Goal: Use online tool/utility: Utilize a website feature to perform a specific function

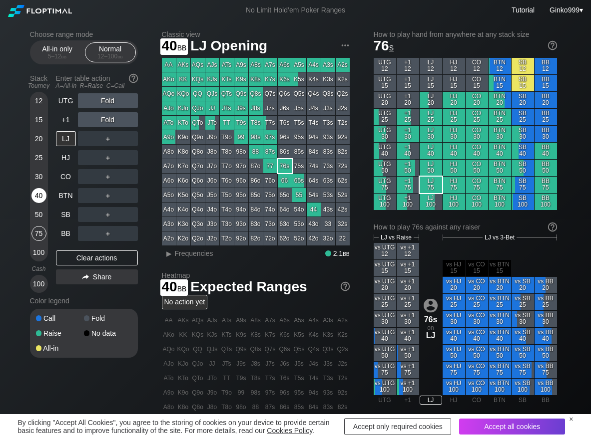
click at [40, 193] on div "40" at bounding box center [38, 195] width 15 height 15
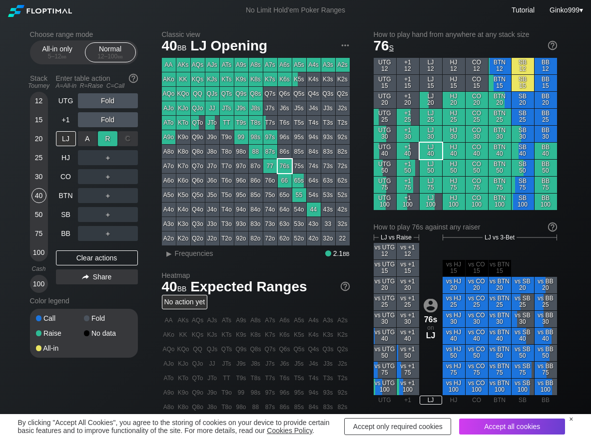
click at [104, 140] on div "R ✕" at bounding box center [107, 138] width 19 height 15
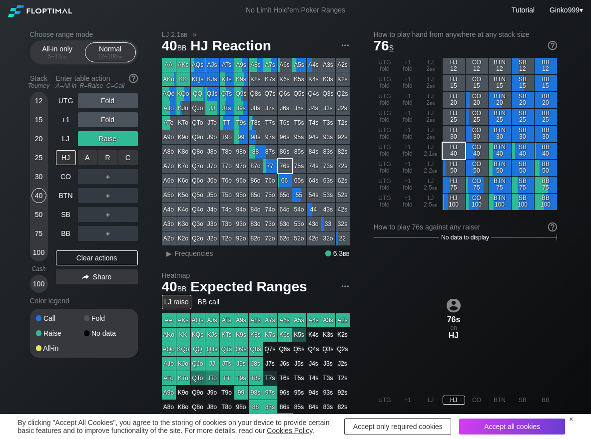
click at [119, 154] on div "C ✕" at bounding box center [127, 157] width 19 height 15
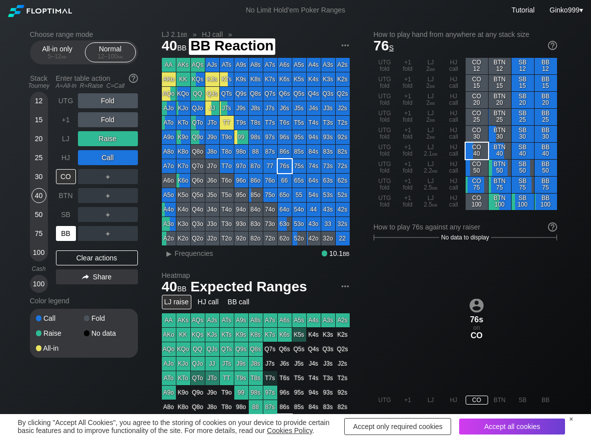
click at [68, 237] on div "BB" at bounding box center [66, 233] width 20 height 15
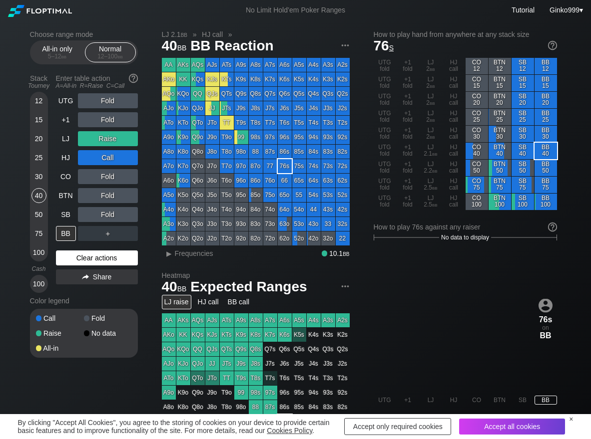
click at [93, 254] on div "Clear actions" at bounding box center [97, 258] width 82 height 15
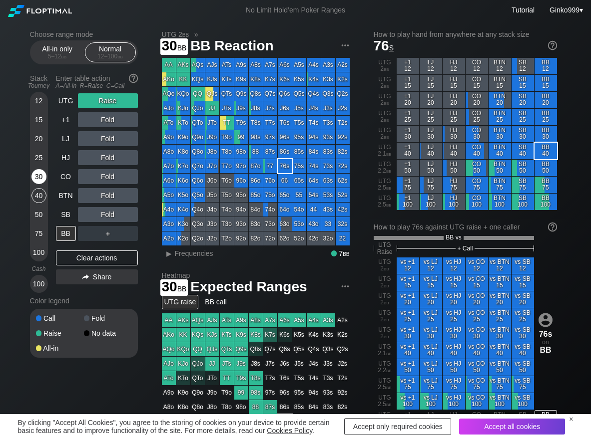
click at [39, 178] on div "30" at bounding box center [38, 176] width 15 height 15
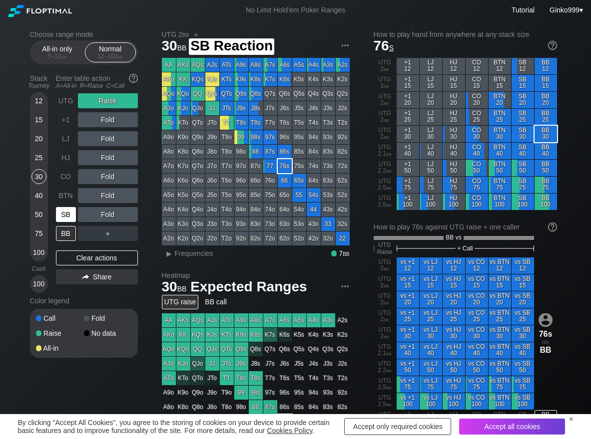
click at [66, 218] on div "SB" at bounding box center [66, 214] width 20 height 15
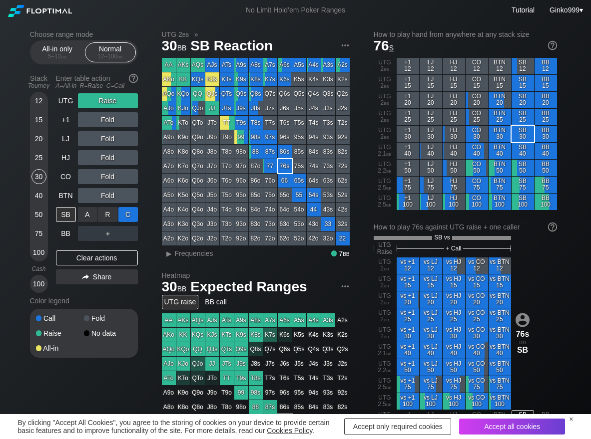
click at [128, 216] on div "C ✕" at bounding box center [127, 214] width 19 height 15
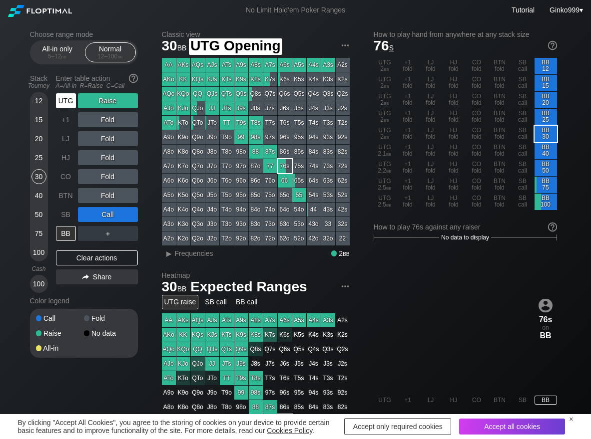
click at [67, 103] on div "UTG" at bounding box center [66, 100] width 20 height 15
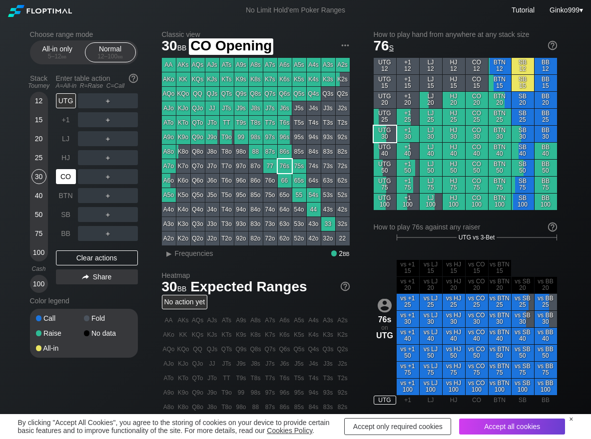
click at [65, 176] on div "CO" at bounding box center [66, 176] width 20 height 15
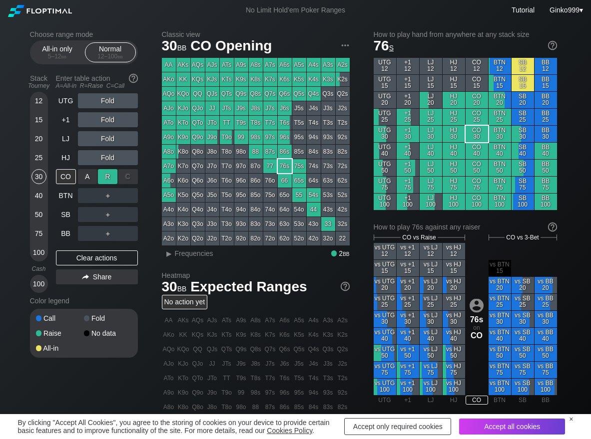
click at [107, 179] on div "R ✕" at bounding box center [107, 176] width 19 height 15
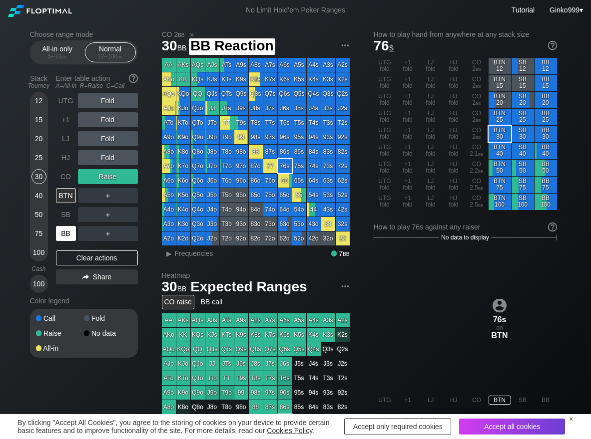
click at [70, 237] on div "BB" at bounding box center [66, 233] width 20 height 15
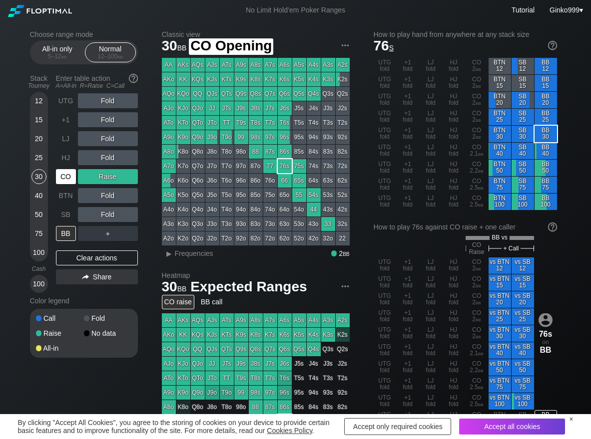
click at [60, 177] on div "CO" at bounding box center [66, 176] width 20 height 15
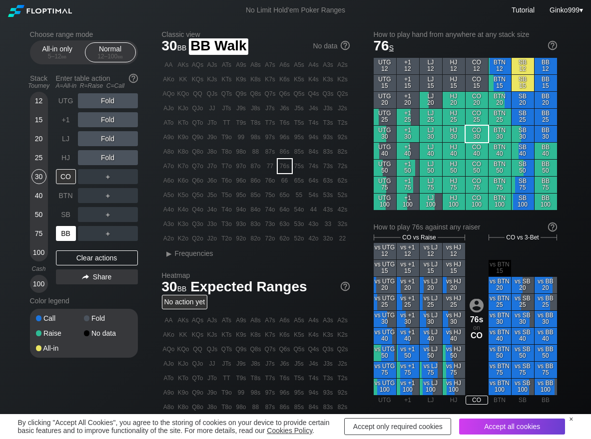
click at [63, 235] on div "BB" at bounding box center [66, 233] width 20 height 15
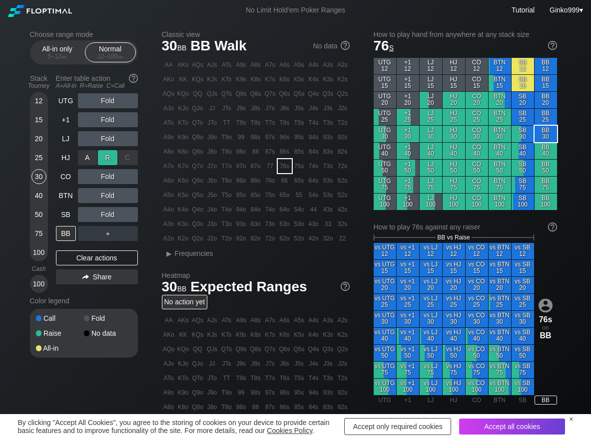
drag, startPoint x: 102, startPoint y: 156, endPoint x: 109, endPoint y: 158, distance: 7.9
click at [102, 156] on div "R ✕" at bounding box center [107, 157] width 19 height 15
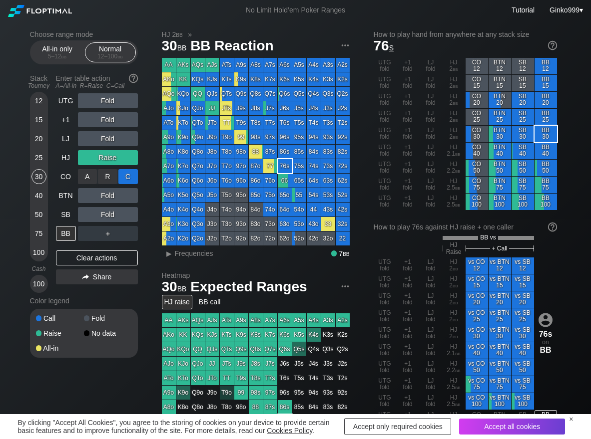
click at [126, 176] on div "C ✕" at bounding box center [127, 176] width 19 height 15
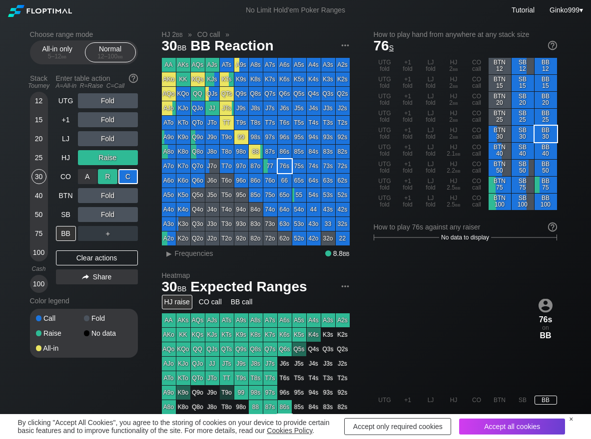
click at [108, 177] on div "R ✕" at bounding box center [107, 176] width 19 height 15
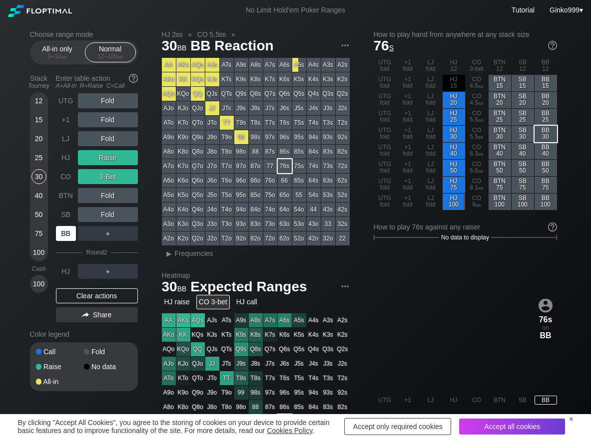
click at [61, 239] on div "BB" at bounding box center [66, 233] width 20 height 15
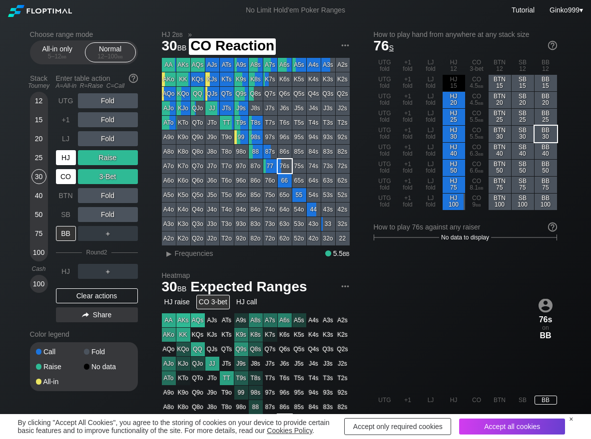
click at [63, 162] on div "HJ" at bounding box center [66, 157] width 20 height 15
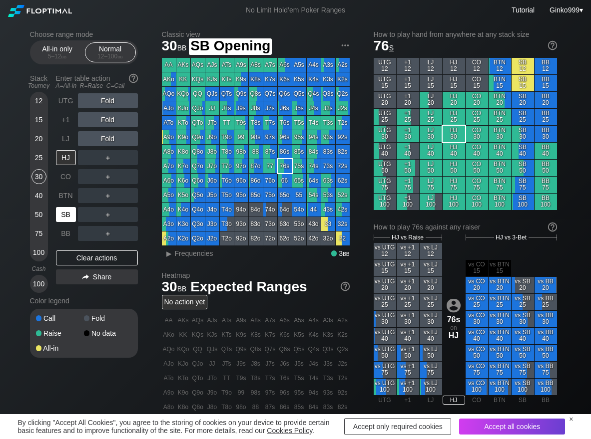
click at [62, 217] on div "SB" at bounding box center [66, 214] width 20 height 15
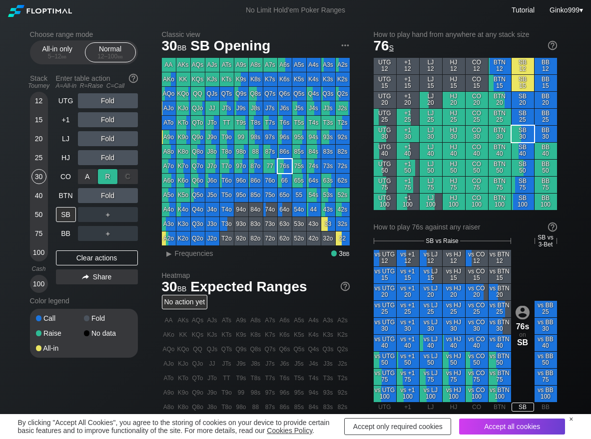
click at [112, 175] on div "R ✕" at bounding box center [107, 176] width 19 height 15
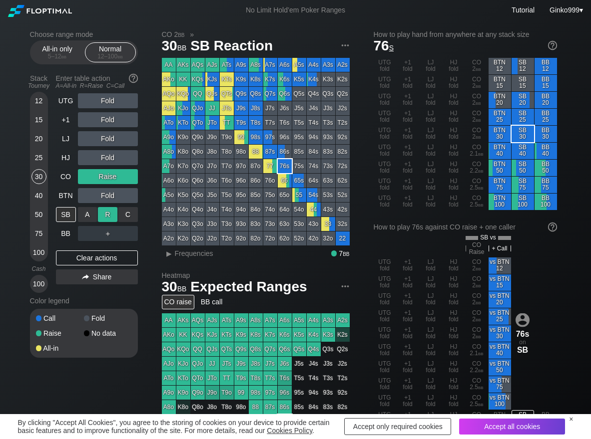
click at [111, 217] on div "R ✕" at bounding box center [107, 214] width 19 height 15
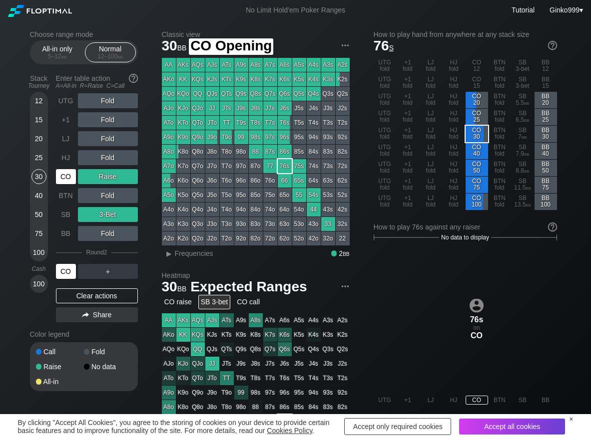
click at [66, 183] on div "CO" at bounding box center [66, 176] width 20 height 15
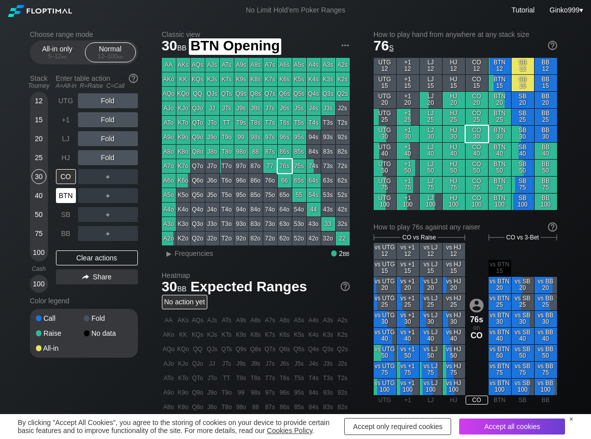
click at [68, 194] on div "BTN" at bounding box center [66, 195] width 20 height 15
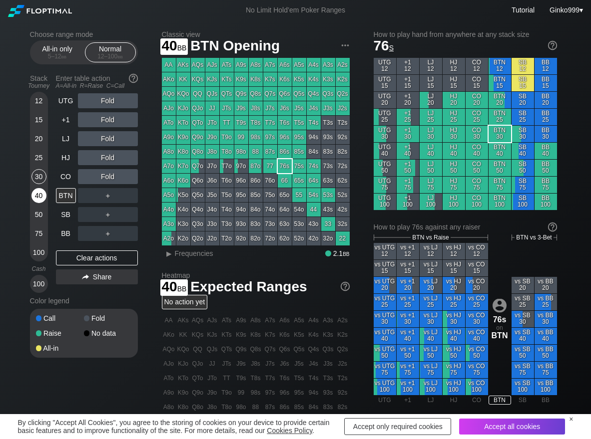
click at [41, 200] on div "40" at bounding box center [38, 195] width 15 height 15
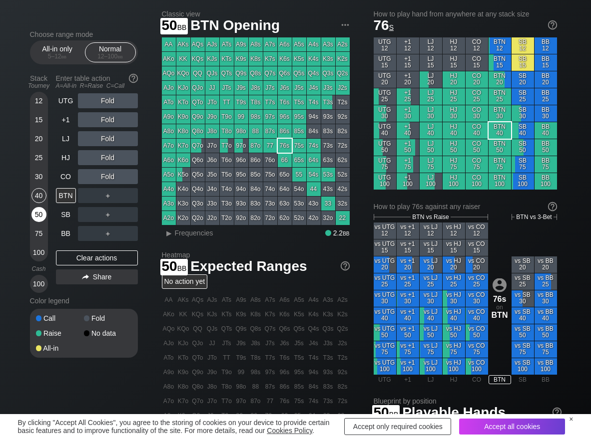
scroll to position [50, 0]
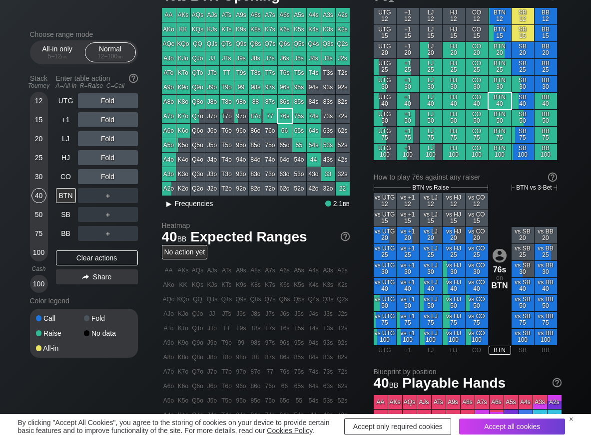
click at [191, 205] on span "Frequencies" at bounding box center [194, 204] width 38 height 8
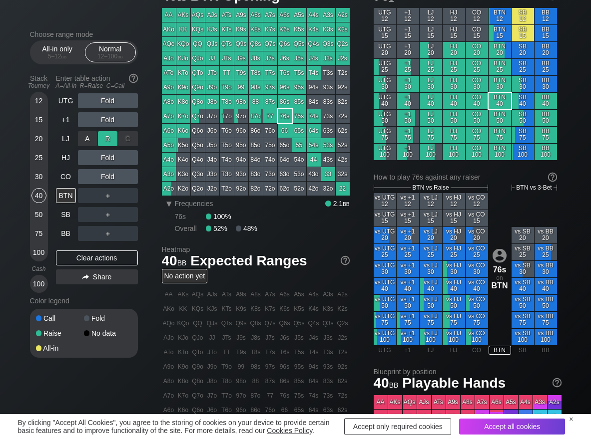
click at [104, 140] on div "R ✕" at bounding box center [107, 138] width 19 height 15
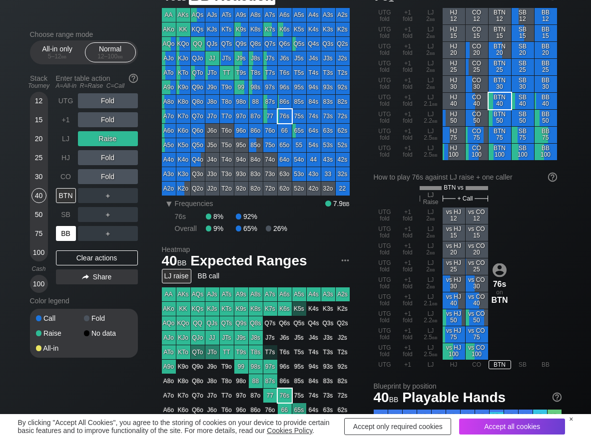
click at [68, 239] on div "BB" at bounding box center [66, 233] width 20 height 15
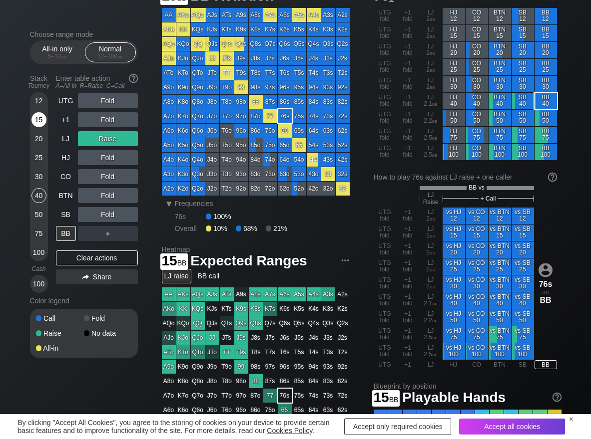
click at [40, 123] on div "15" at bounding box center [38, 119] width 15 height 15
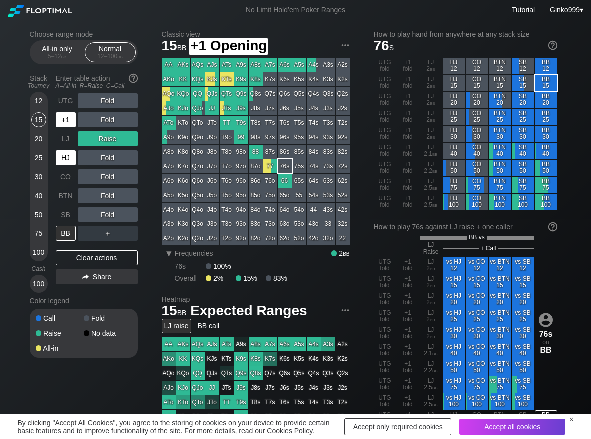
click at [62, 137] on div "LJ" at bounding box center [66, 138] width 20 height 15
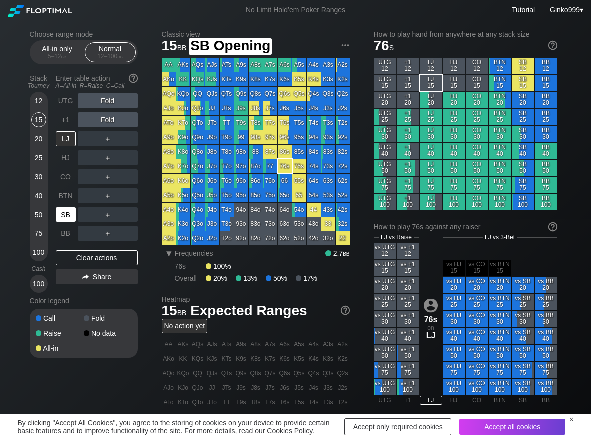
click at [63, 215] on div "SB" at bounding box center [66, 214] width 20 height 15
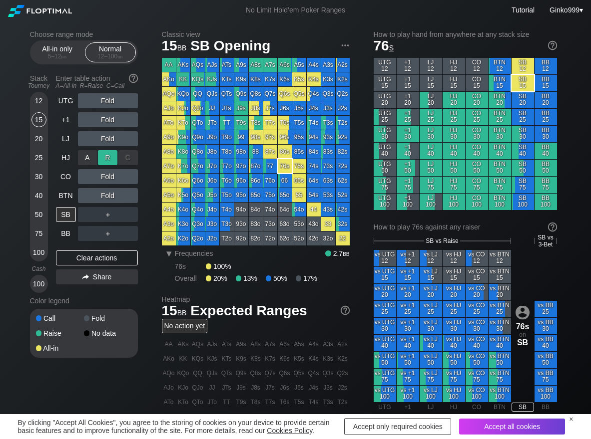
click at [103, 161] on div "R ✕" at bounding box center [107, 157] width 19 height 15
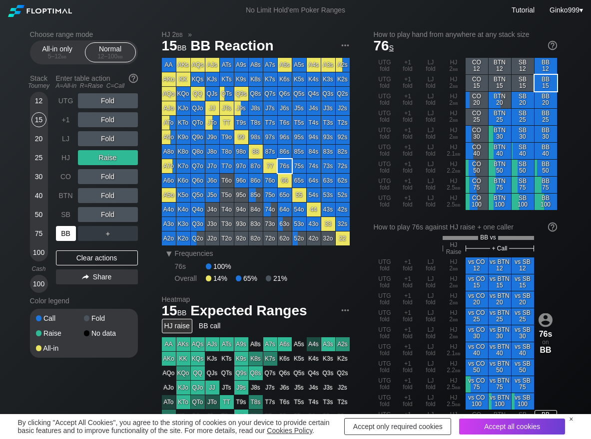
click at [67, 232] on div "BB" at bounding box center [66, 233] width 20 height 15
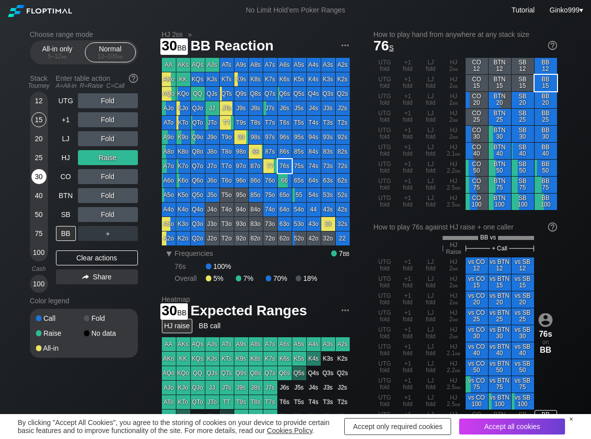
click at [38, 178] on div "30" at bounding box center [38, 176] width 15 height 15
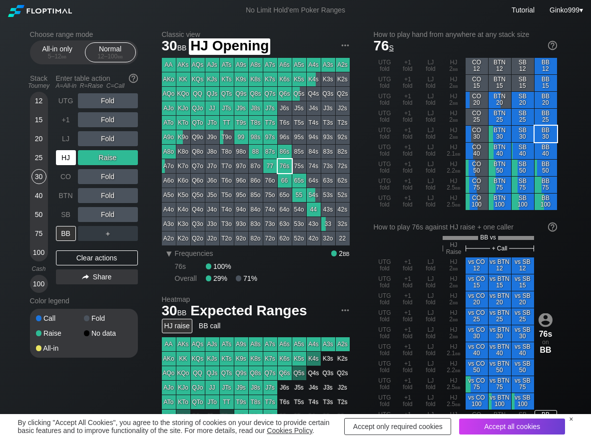
click at [71, 155] on div "HJ" at bounding box center [66, 157] width 20 height 15
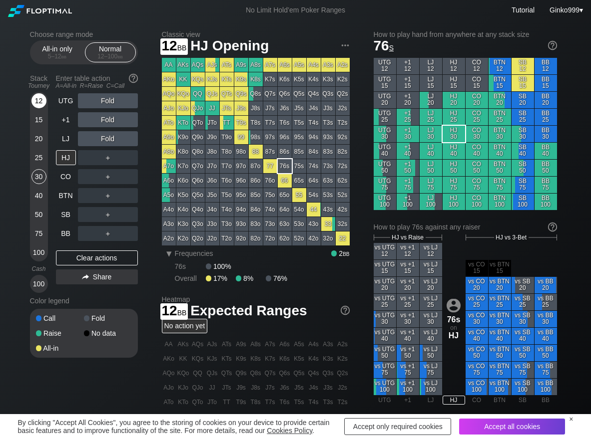
click at [45, 101] on div "12" at bounding box center [38, 100] width 15 height 15
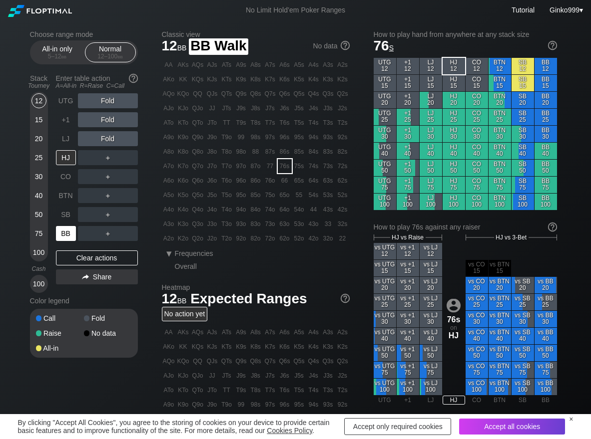
click at [63, 234] on div "BB" at bounding box center [66, 233] width 20 height 15
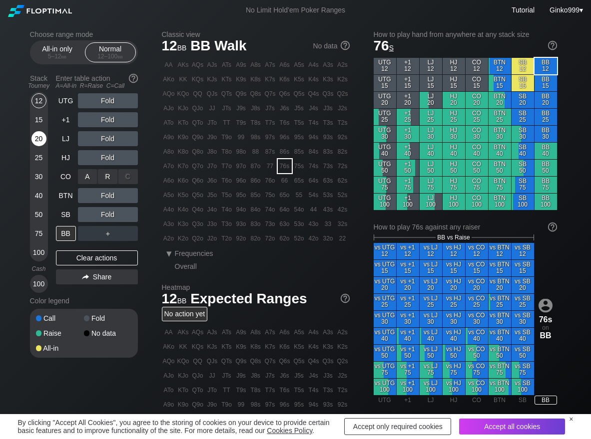
drag, startPoint x: 84, startPoint y: 178, endPoint x: 40, endPoint y: 136, distance: 61.1
click at [83, 177] on div "A ✕" at bounding box center [87, 176] width 19 height 15
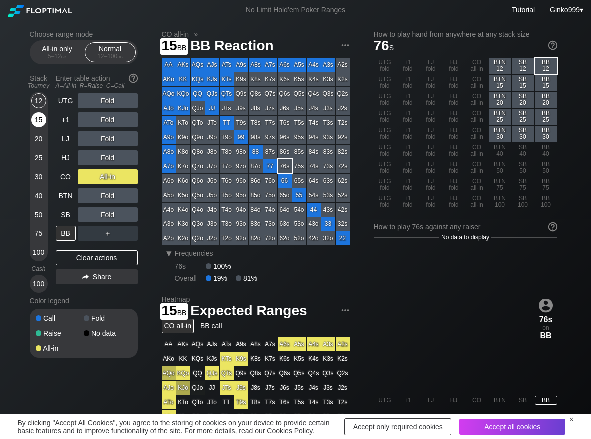
click at [39, 116] on div "15" at bounding box center [38, 119] width 15 height 15
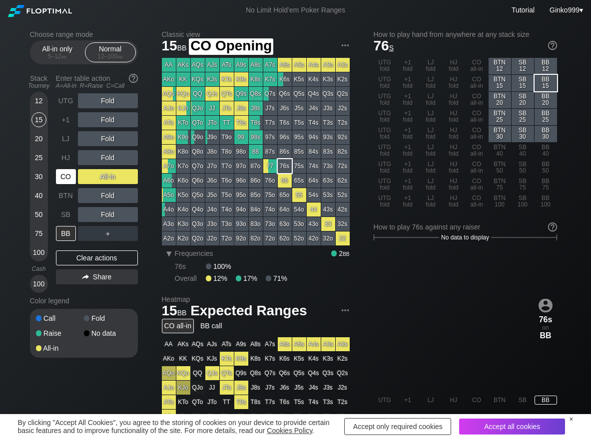
click at [75, 178] on div "CO" at bounding box center [66, 176] width 20 height 15
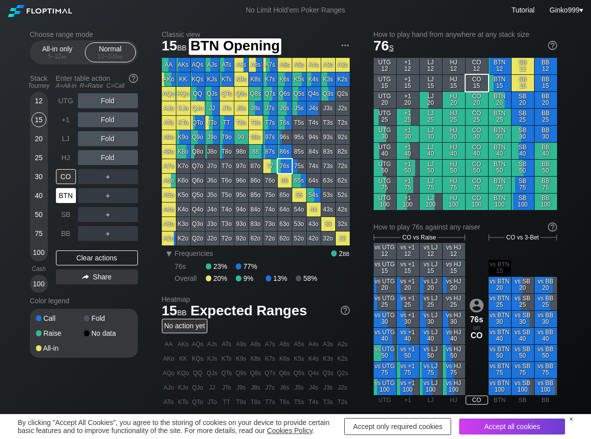
click at [65, 200] on div "BTN" at bounding box center [66, 195] width 20 height 15
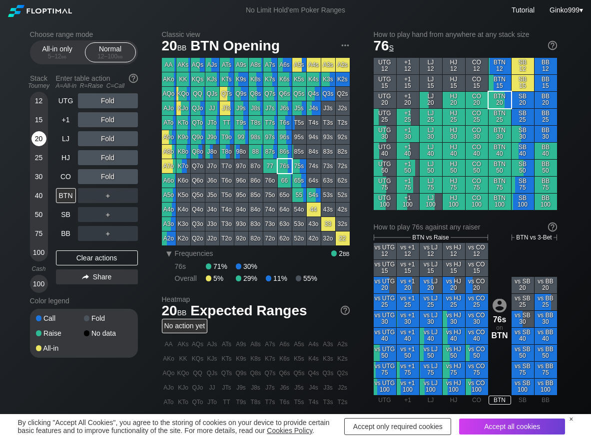
click at [40, 138] on div "20" at bounding box center [38, 138] width 15 height 15
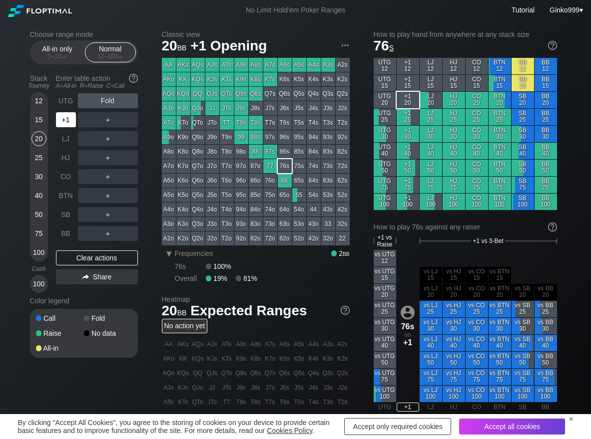
click at [57, 117] on div "+1" at bounding box center [66, 119] width 20 height 15
click at [114, 118] on div "R ✕" at bounding box center [107, 119] width 19 height 15
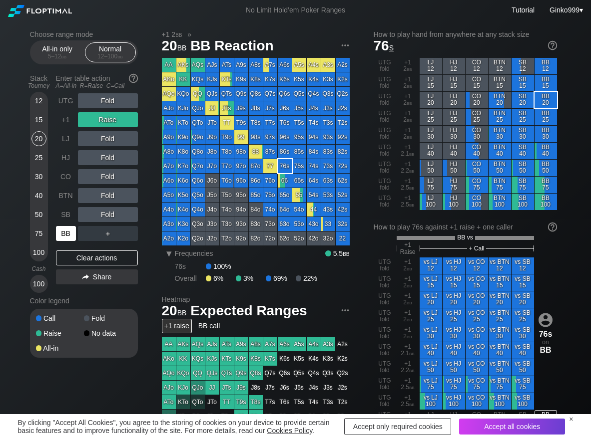
click at [61, 233] on div "BB" at bounding box center [66, 233] width 20 height 15
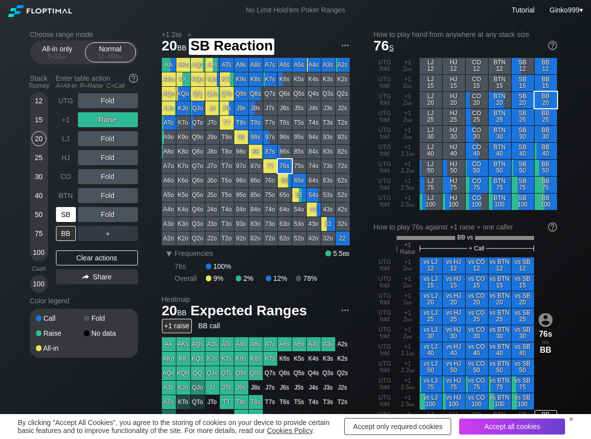
click at [63, 218] on div "SB" at bounding box center [66, 214] width 20 height 15
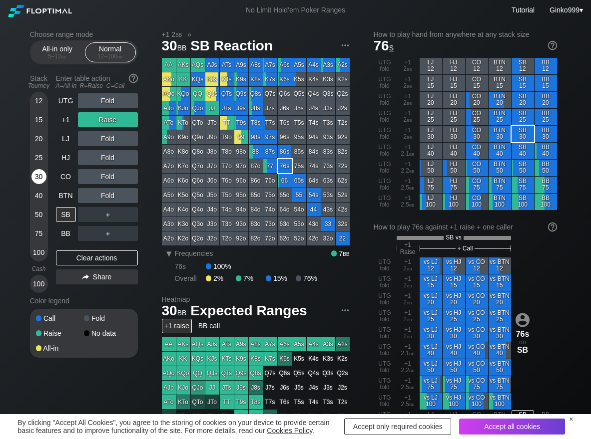
drag, startPoint x: 37, startPoint y: 170, endPoint x: 32, endPoint y: 175, distance: 7.4
click at [37, 172] on div "30" at bounding box center [38, 176] width 15 height 15
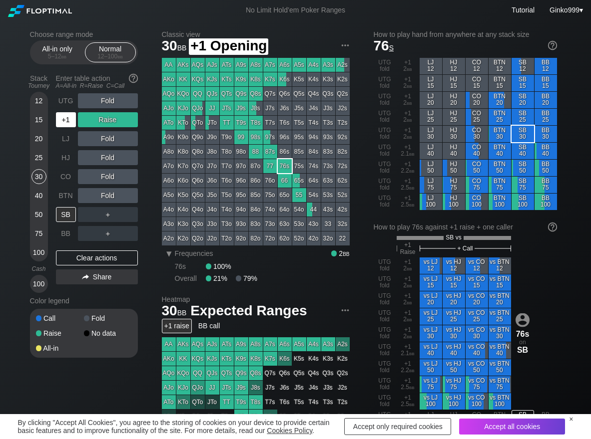
click at [75, 125] on div "+1" at bounding box center [66, 119] width 20 height 15
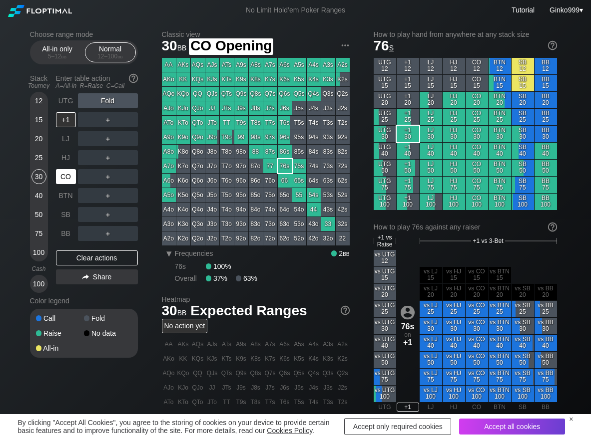
click at [67, 180] on div "CO" at bounding box center [66, 176] width 20 height 15
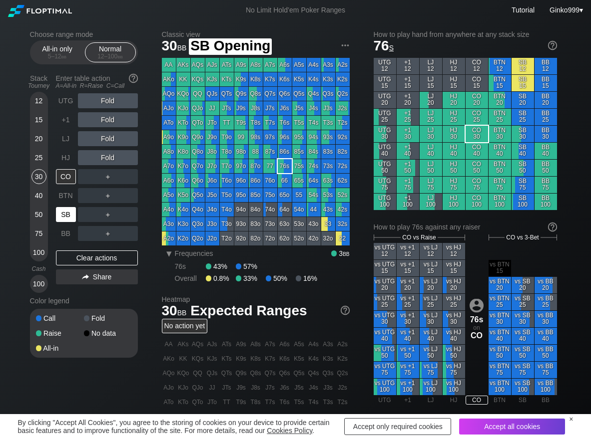
click at [67, 216] on div "SB" at bounding box center [66, 214] width 20 height 15
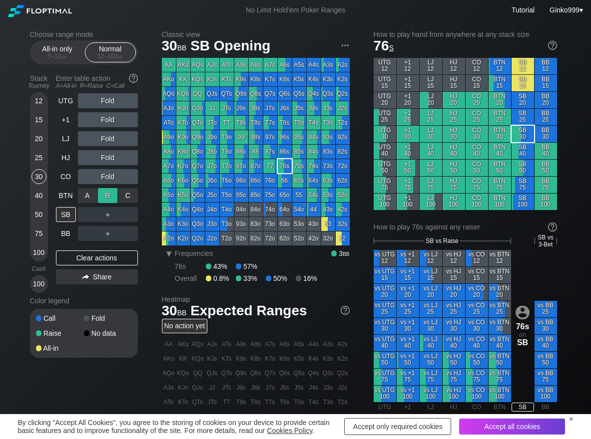
drag, startPoint x: 121, startPoint y: 187, endPoint x: 113, endPoint y: 196, distance: 12.0
click at [115, 196] on div "A ✕ R ✕ C ✕" at bounding box center [108, 195] width 60 height 15
click at [112, 196] on div "R ✕" at bounding box center [107, 195] width 19 height 15
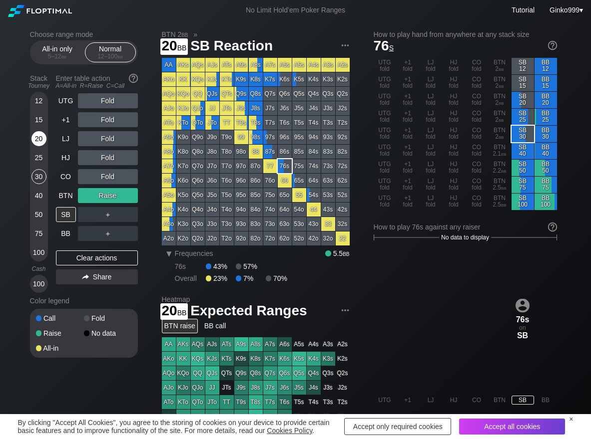
click at [37, 137] on div "20" at bounding box center [38, 138] width 15 height 15
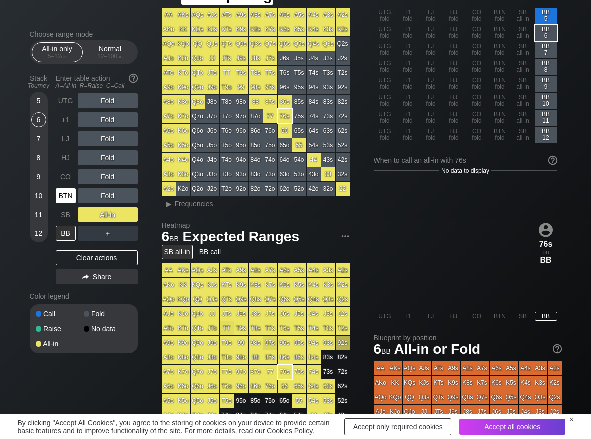
click at [63, 197] on div "BTN" at bounding box center [66, 195] width 20 height 15
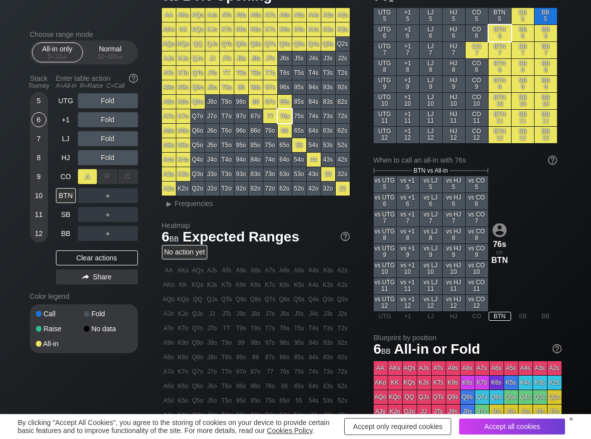
click at [89, 177] on div "A ✕" at bounding box center [87, 176] width 19 height 15
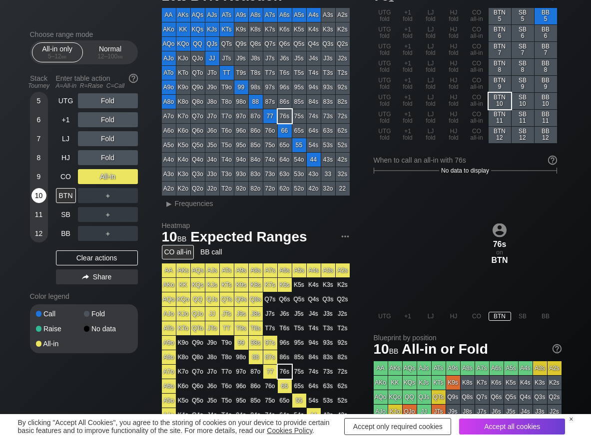
click at [34, 196] on div "10" at bounding box center [38, 195] width 15 height 15
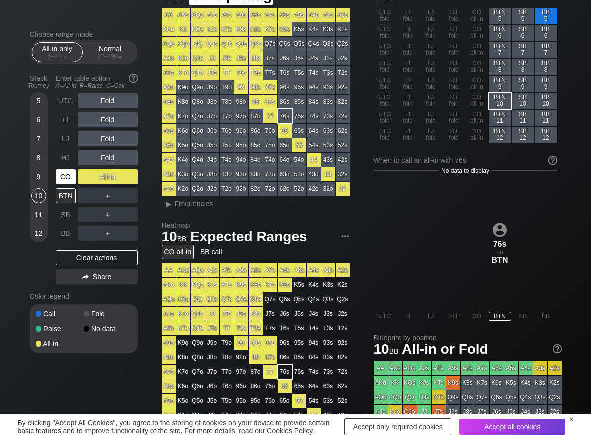
click at [63, 177] on div "CO" at bounding box center [66, 176] width 20 height 15
